Goal: Information Seeking & Learning: Learn about a topic

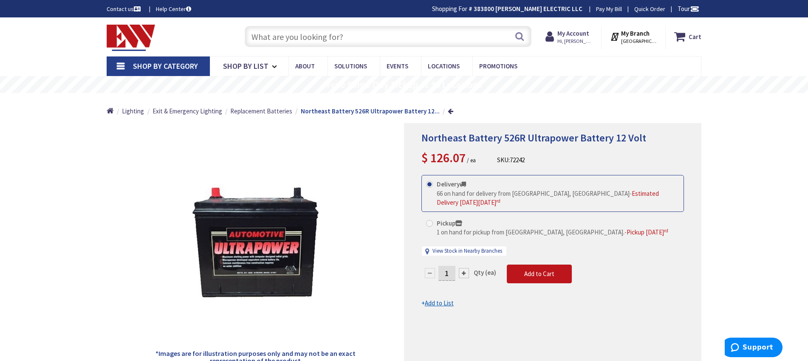
click at [303, 32] on input "text" at bounding box center [388, 36] width 287 height 21
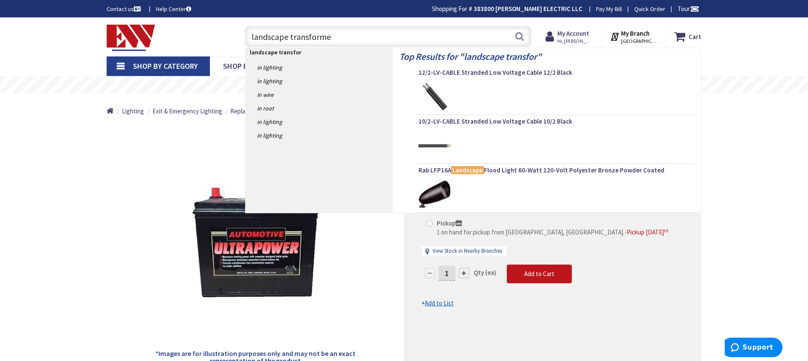
type input "landscape transformer"
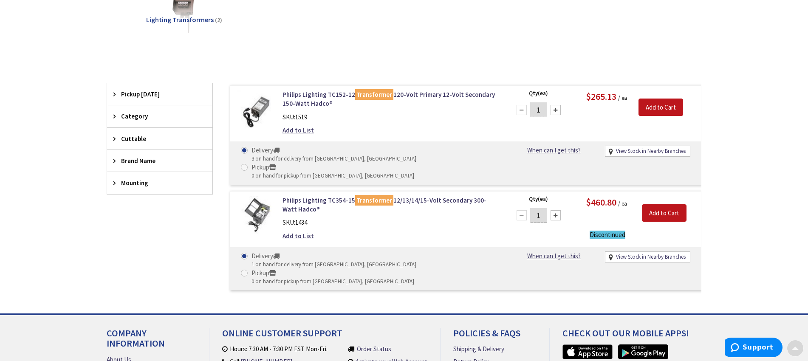
scroll to position [167, 0]
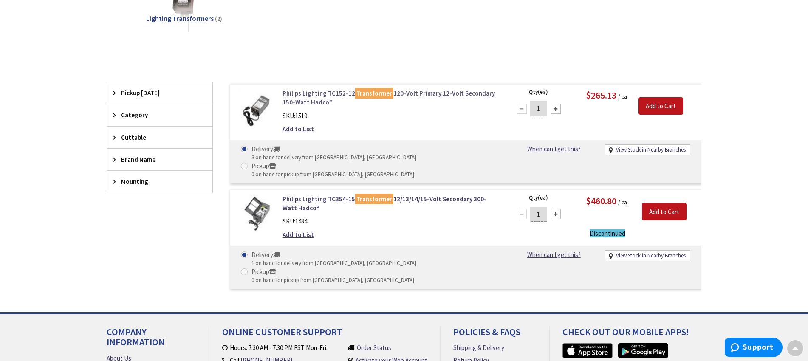
click at [310, 97] on link "Philips Lighting TC152-12 Transformer 120-Volt Primary 12-Volt Secondary 150-Wa…" at bounding box center [390, 98] width 216 height 18
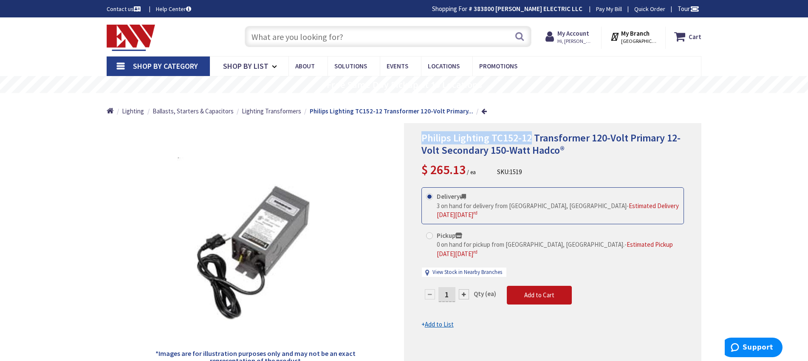
drag, startPoint x: 422, startPoint y: 138, endPoint x: 532, endPoint y: 143, distance: 110.5
click at [532, 143] on span "Philips Lighting TC152-12 Transformer 120-Volt Primary 12-Volt Secondary 150-Wa…" at bounding box center [550, 143] width 259 height 25
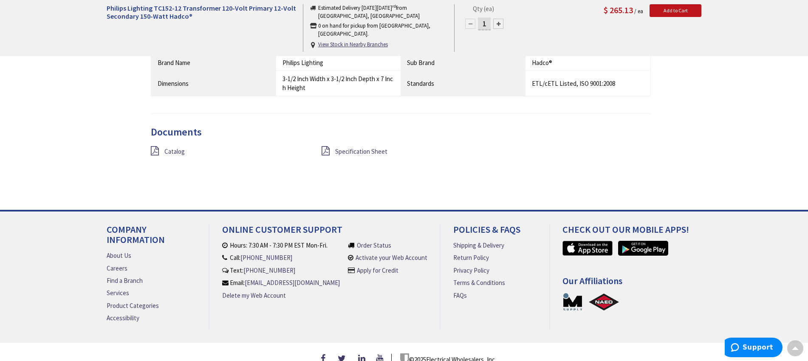
scroll to position [640, 0]
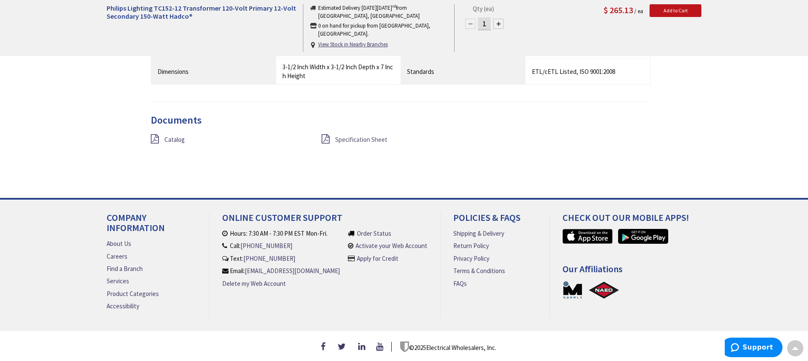
click at [359, 138] on span "Specification Sheet" at bounding box center [361, 139] width 52 height 8
click at [369, 138] on span "Specification Sheet" at bounding box center [361, 139] width 52 height 8
